Goal: Task Accomplishment & Management: Use online tool/utility

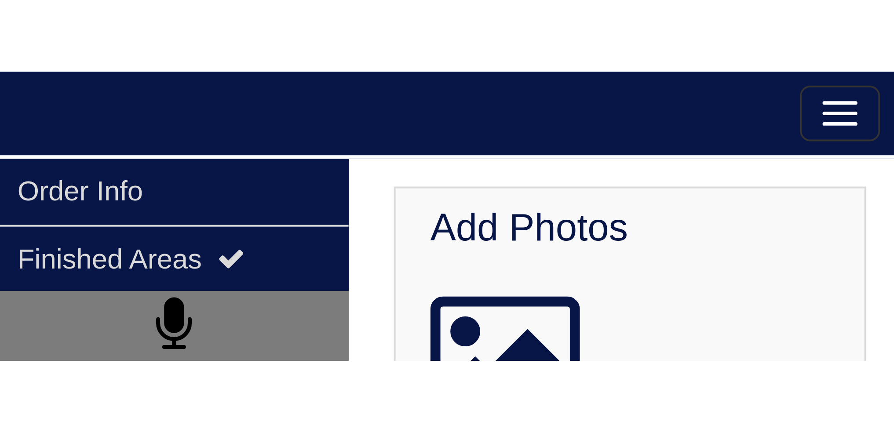
scroll to position [1128, 0]
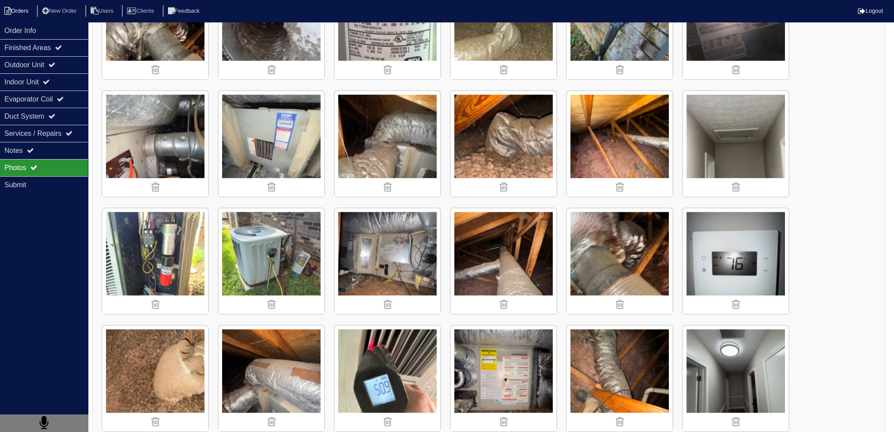
click at [6, 10] on icon at bounding box center [7, 11] width 7 height 8
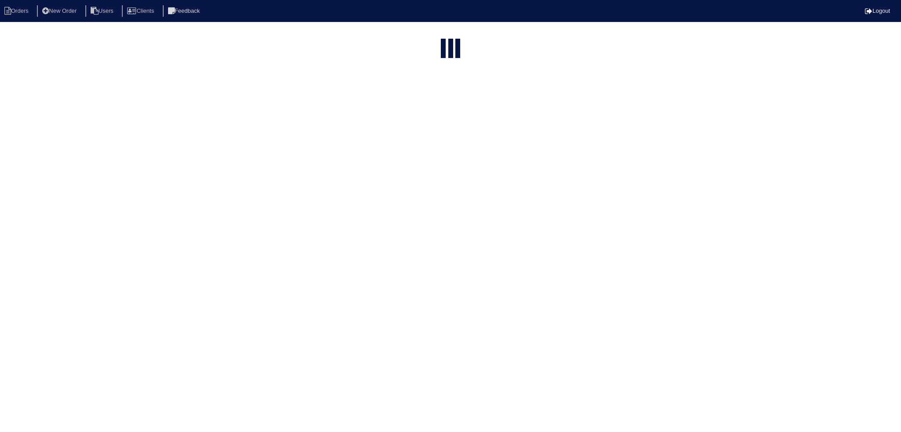
select select "15"
type input "166"
select select "need to schedule"
